Goal: Navigation & Orientation: Find specific page/section

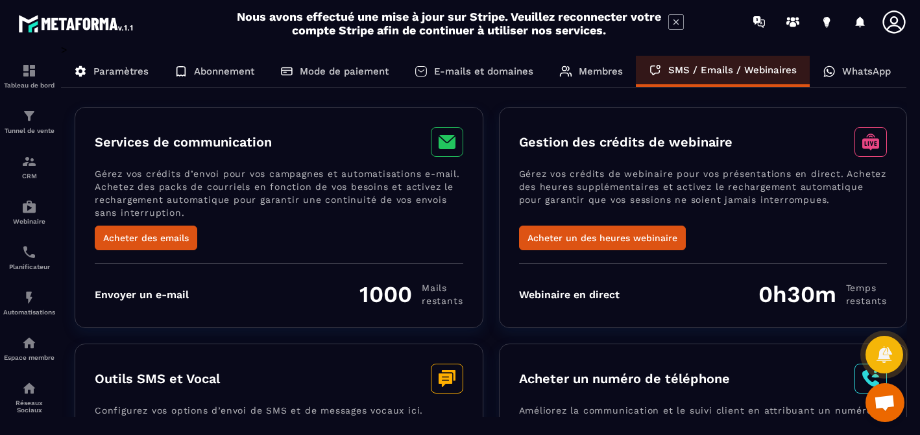
click at [872, 71] on p "WhatsApp" at bounding box center [866, 72] width 49 height 12
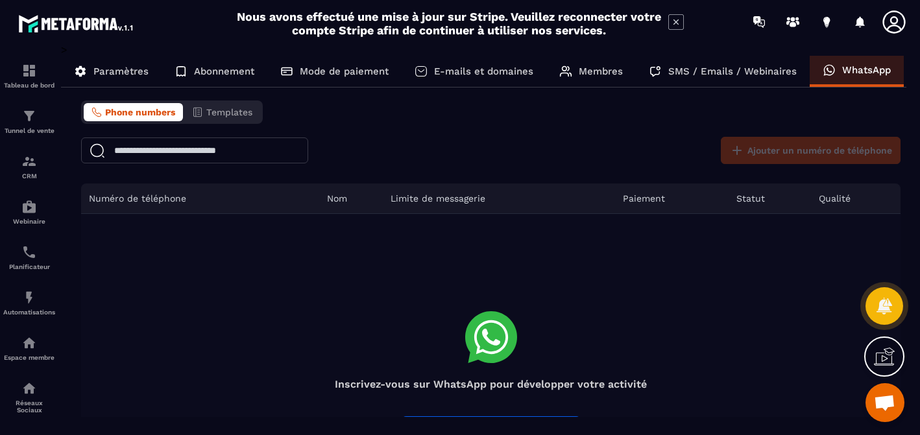
click at [131, 115] on span "Phone numbers" at bounding box center [140, 112] width 70 height 10
click at [40, 71] on div "Tableau de bord" at bounding box center [29, 76] width 52 height 26
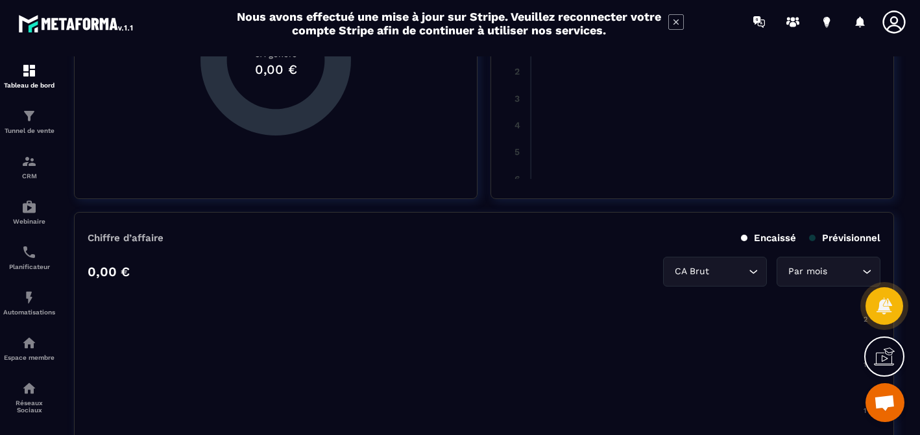
scroll to position [630, 0]
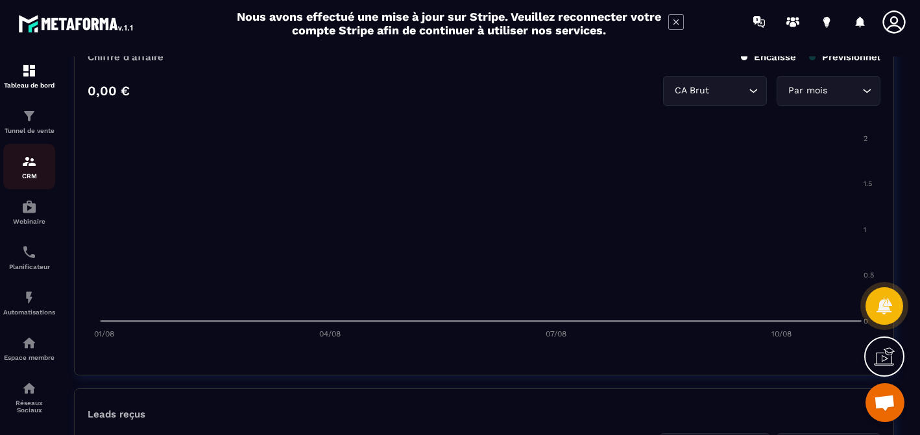
click at [41, 165] on div "CRM" at bounding box center [29, 167] width 52 height 26
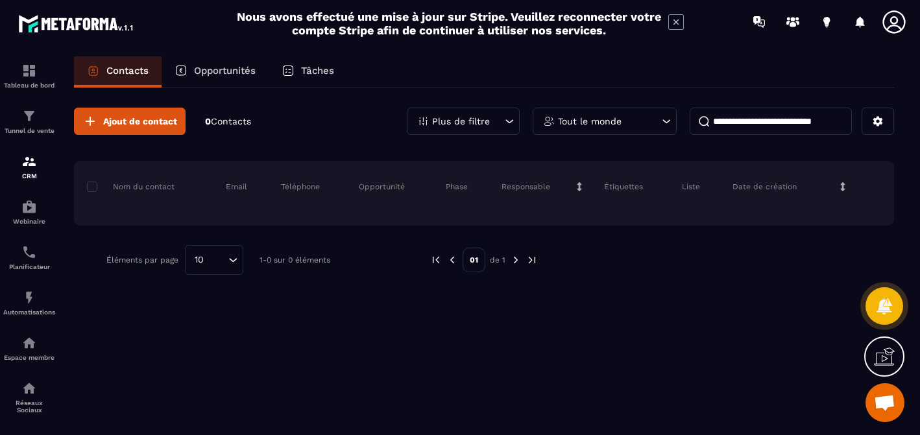
click at [229, 76] on p "Opportunités" at bounding box center [225, 71] width 62 height 12
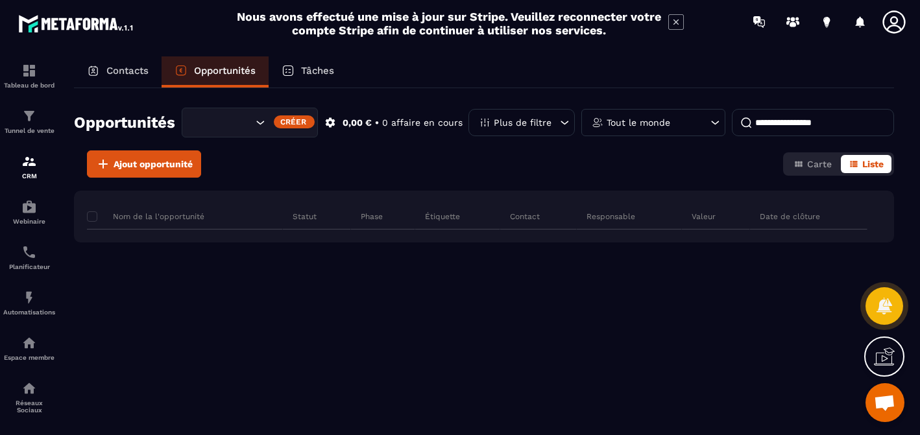
click at [131, 66] on p "Contacts" at bounding box center [127, 71] width 42 height 12
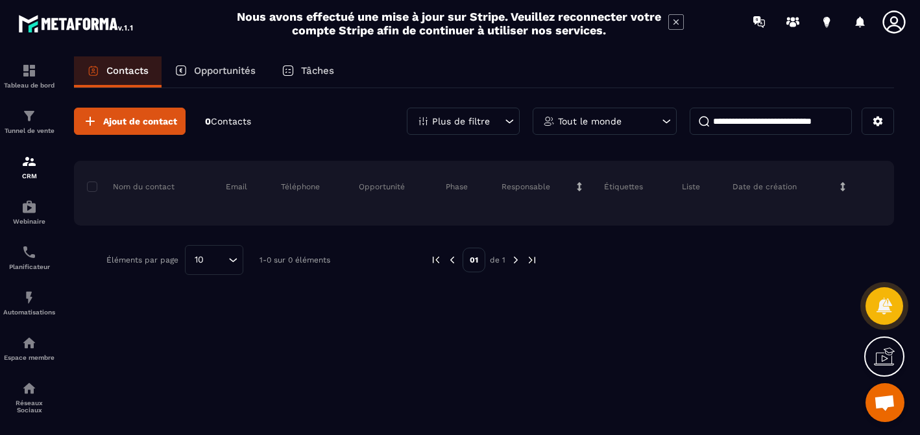
click at [328, 71] on p "Tâches" at bounding box center [317, 71] width 33 height 12
